Goal: Transaction & Acquisition: Purchase product/service

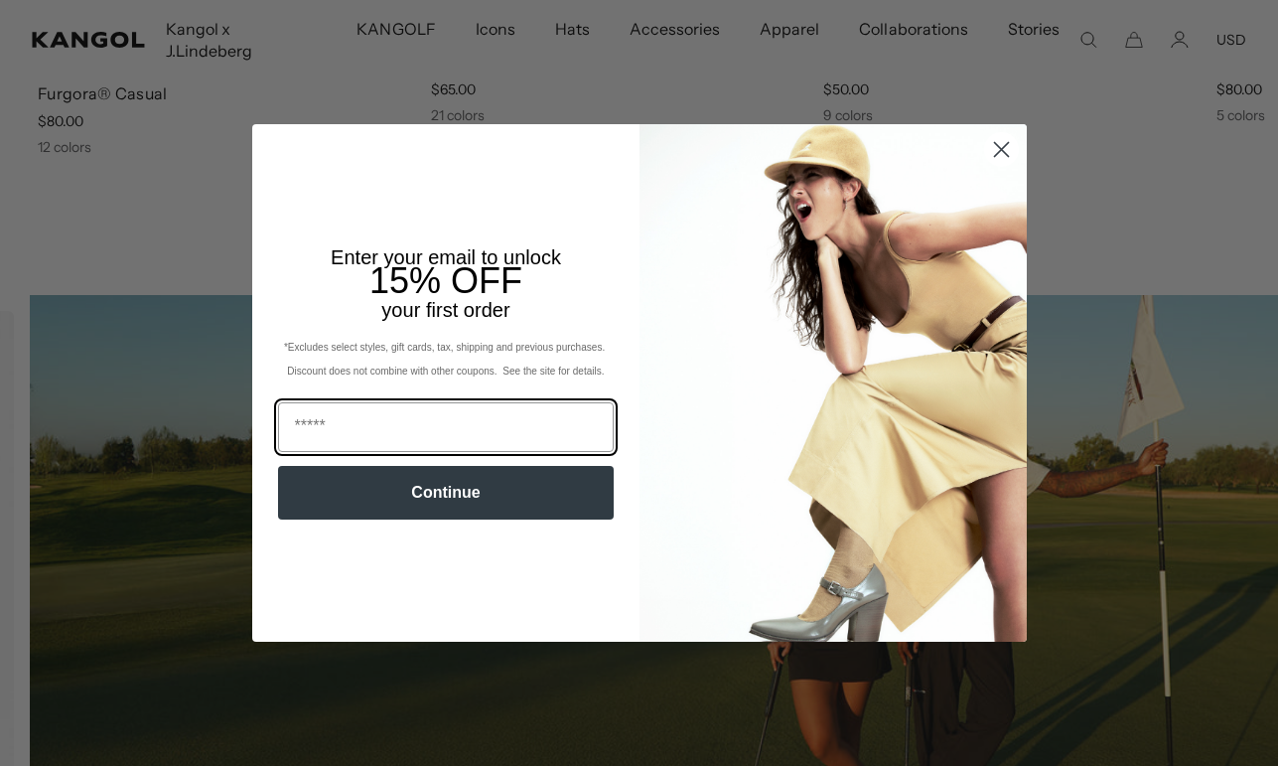
scroll to position [0, 409]
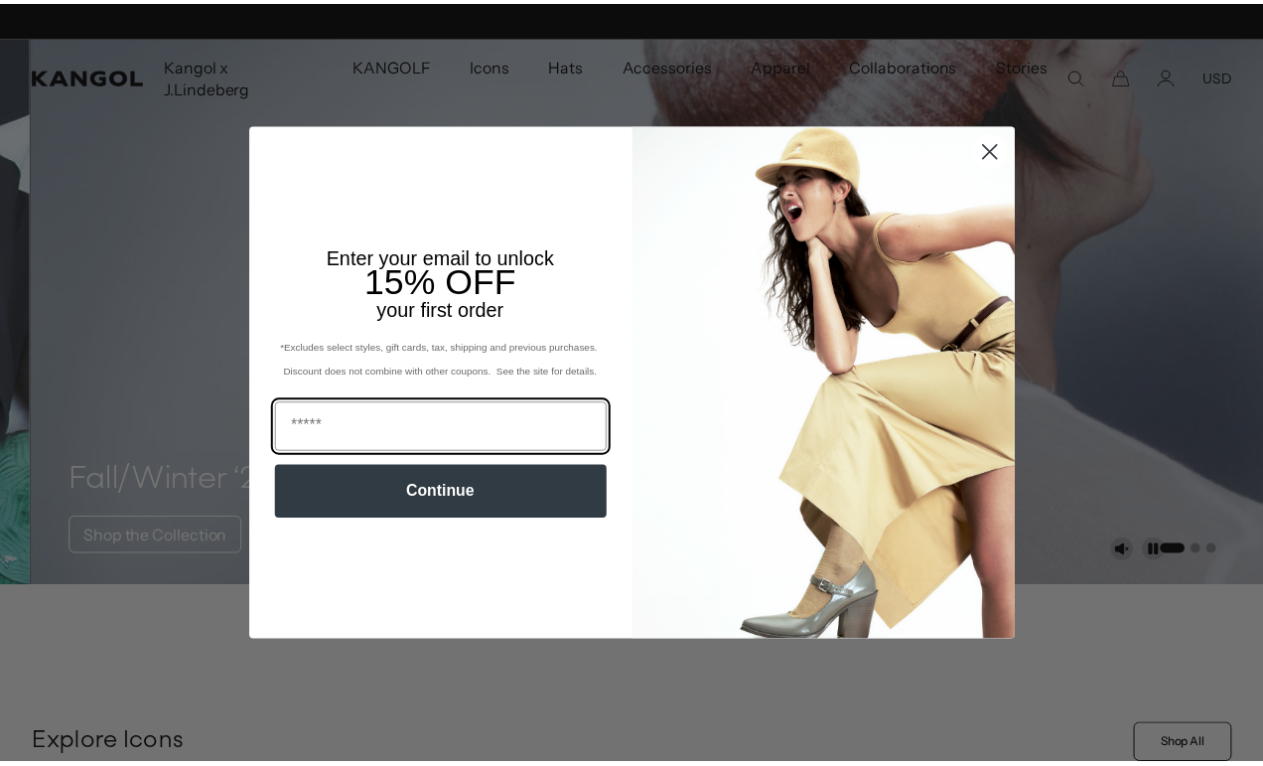
scroll to position [0, 409]
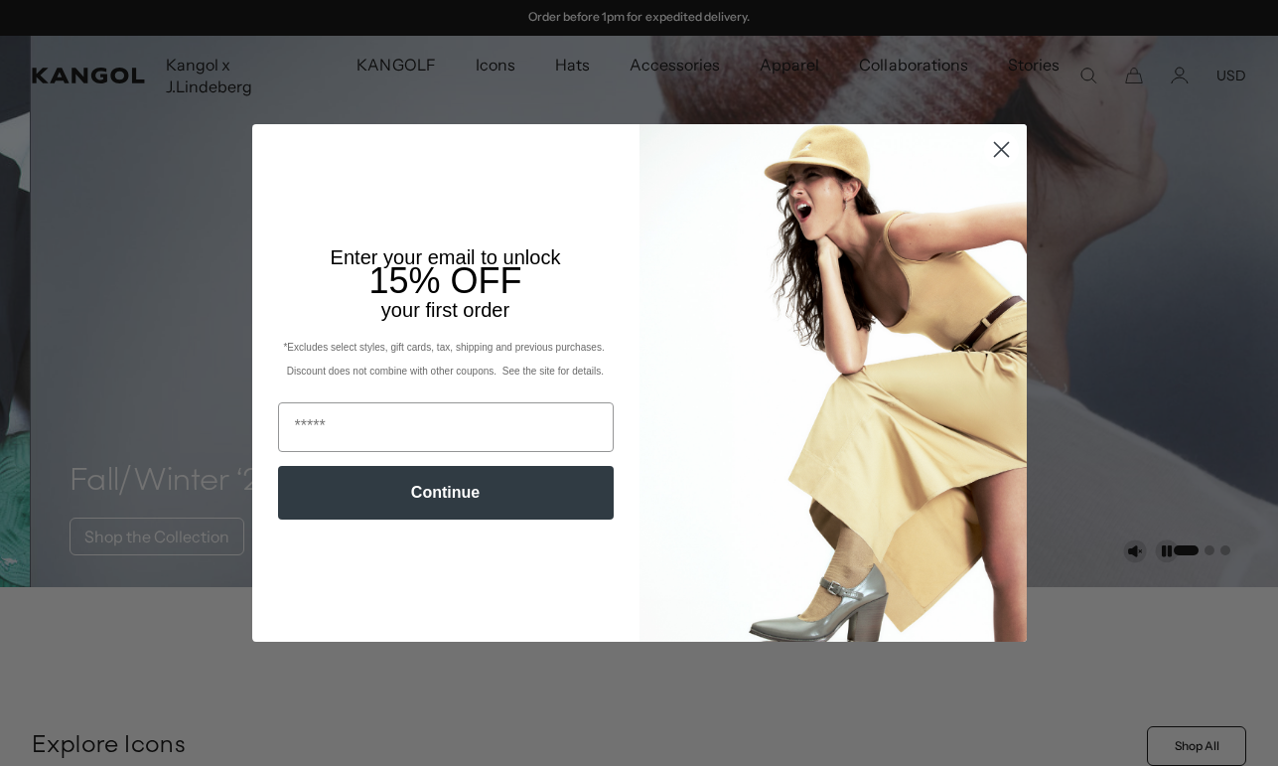
click at [984, 149] on circle "Close dialog" at bounding box center [1000, 149] width 33 height 33
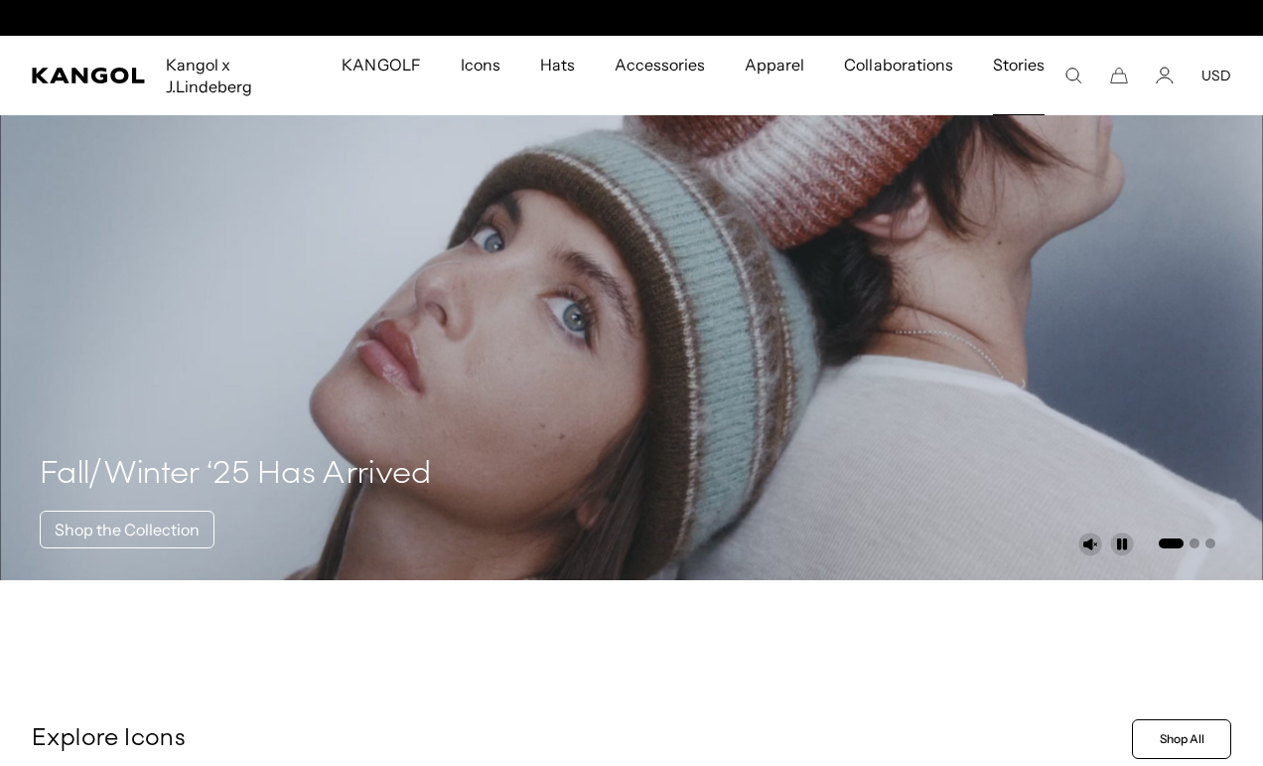
scroll to position [0, 0]
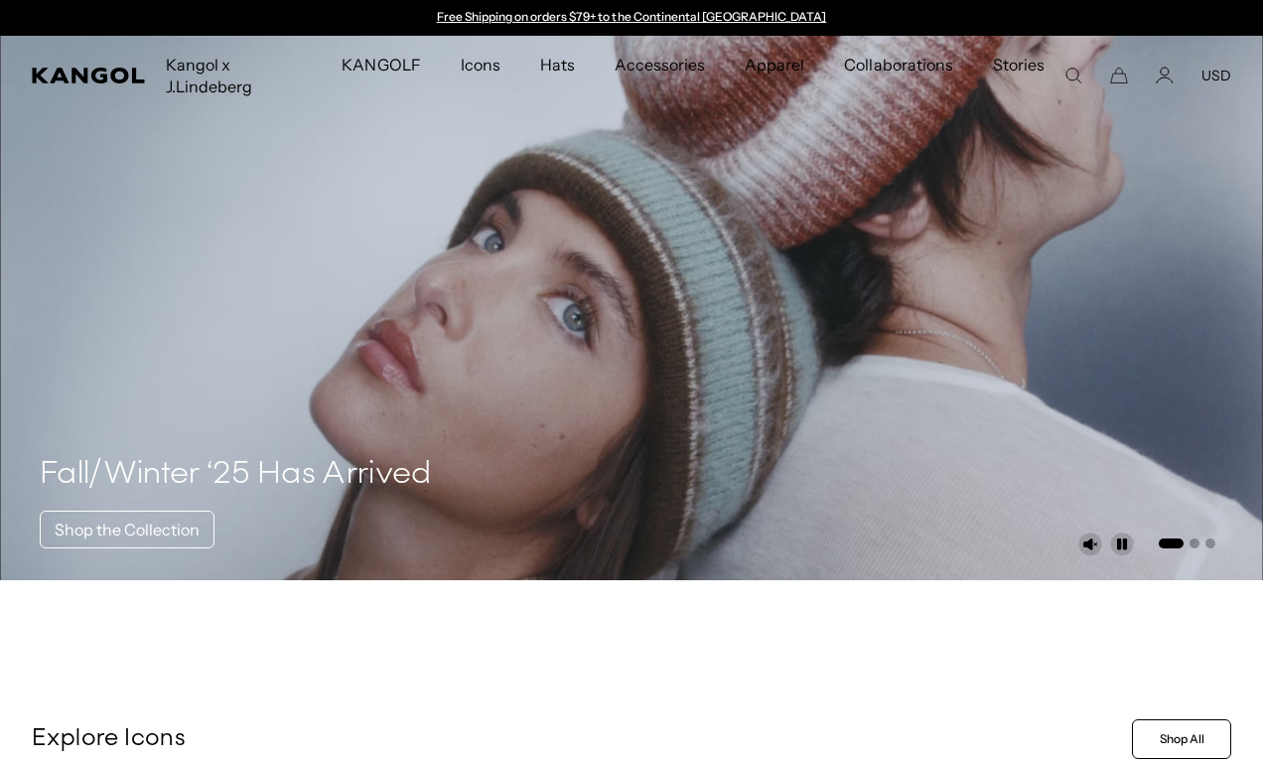
click at [1071, 73] on icon "Search here" at bounding box center [1074, 76] width 18 height 18
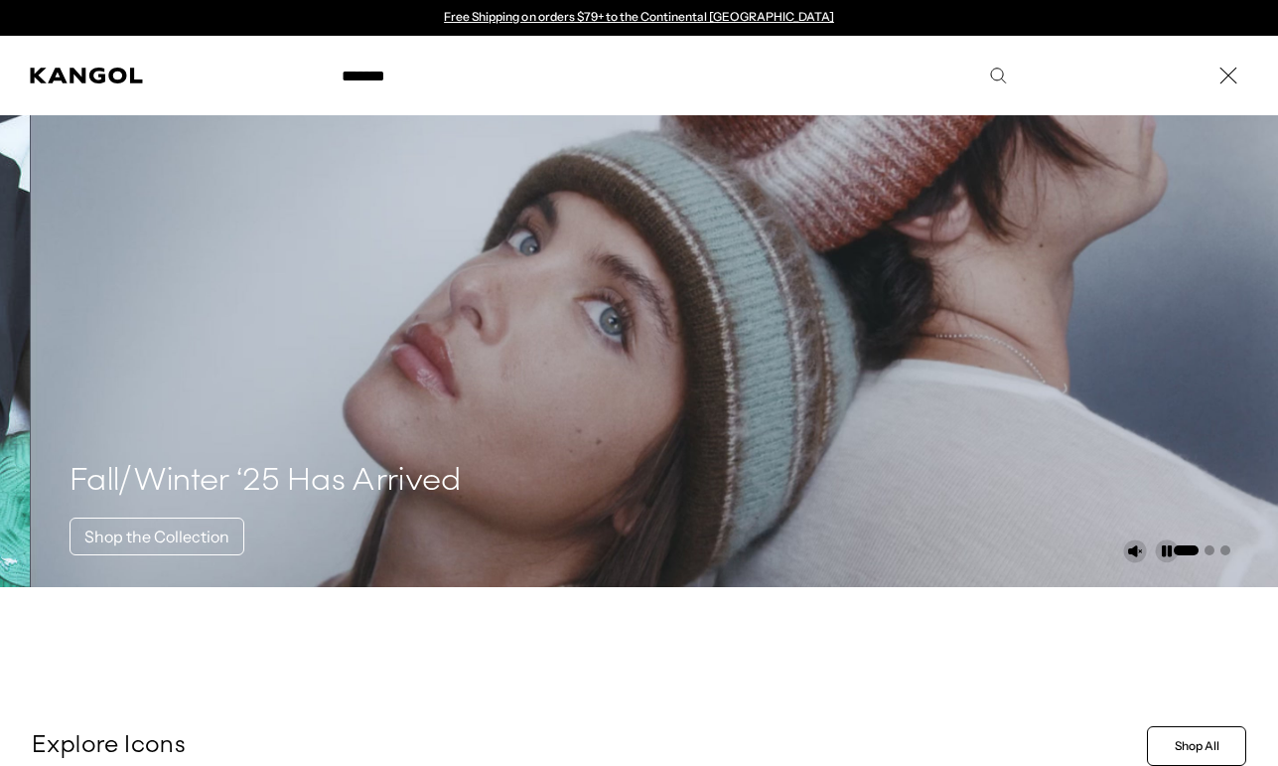
type input "*******"
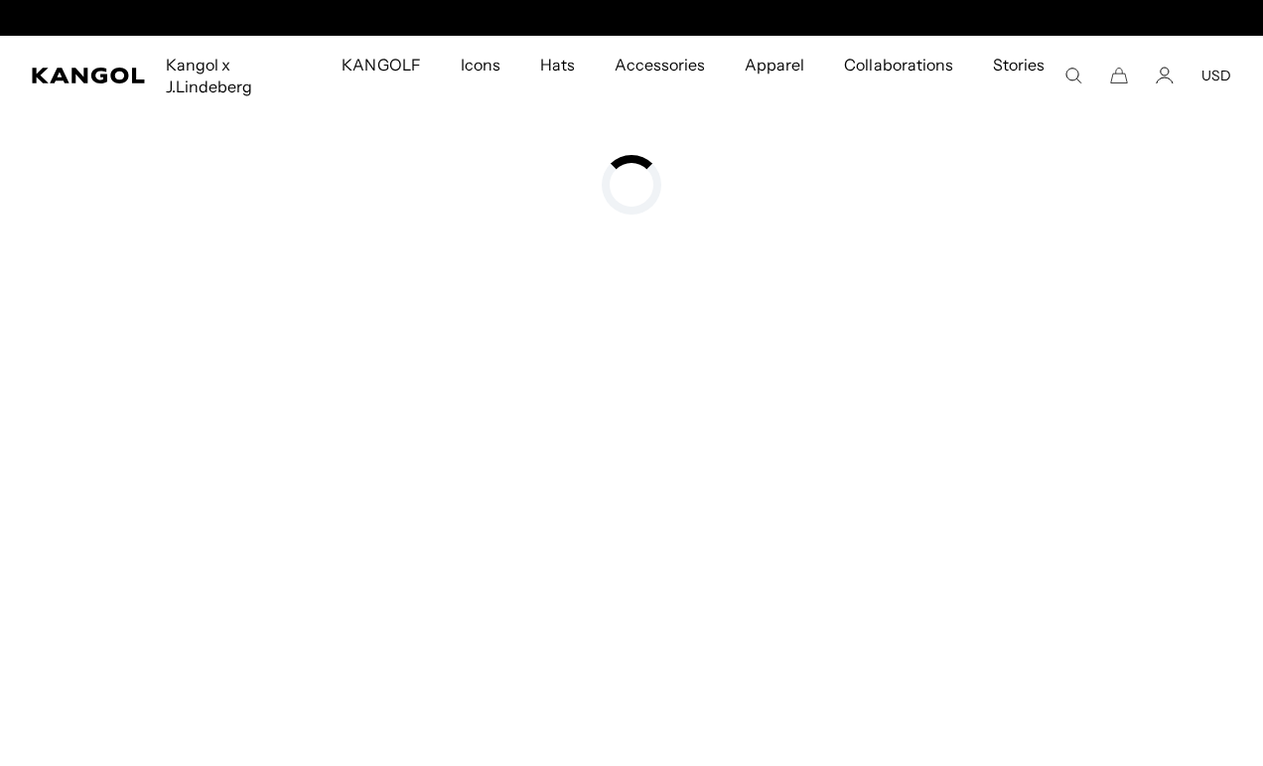
scroll to position [0, 409]
